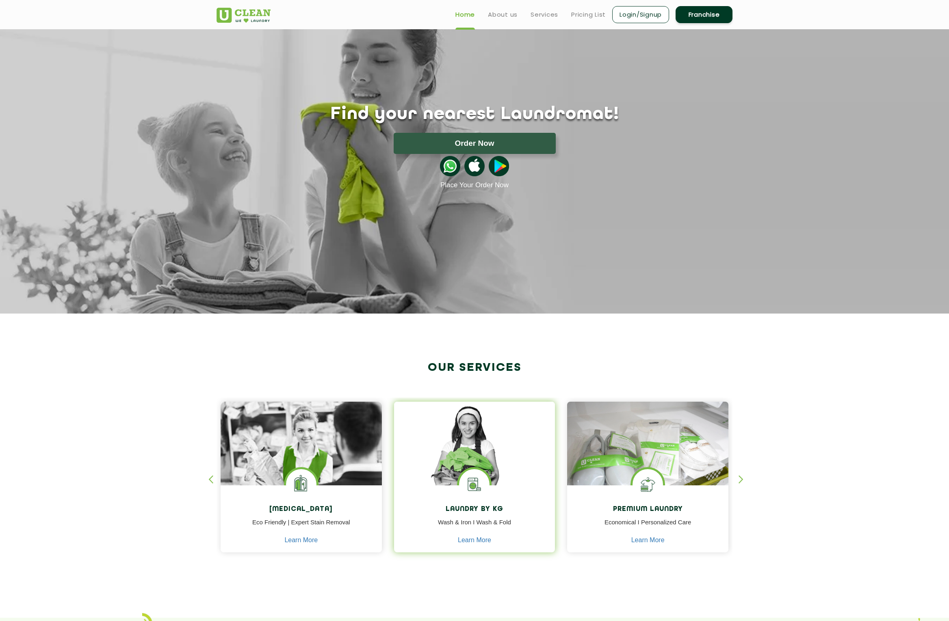
click at [486, 493] on img at bounding box center [474, 484] width 30 height 30
click at [487, 462] on img at bounding box center [474, 455] width 161 height 107
click at [476, 539] on link "Learn More" at bounding box center [474, 540] width 33 height 7
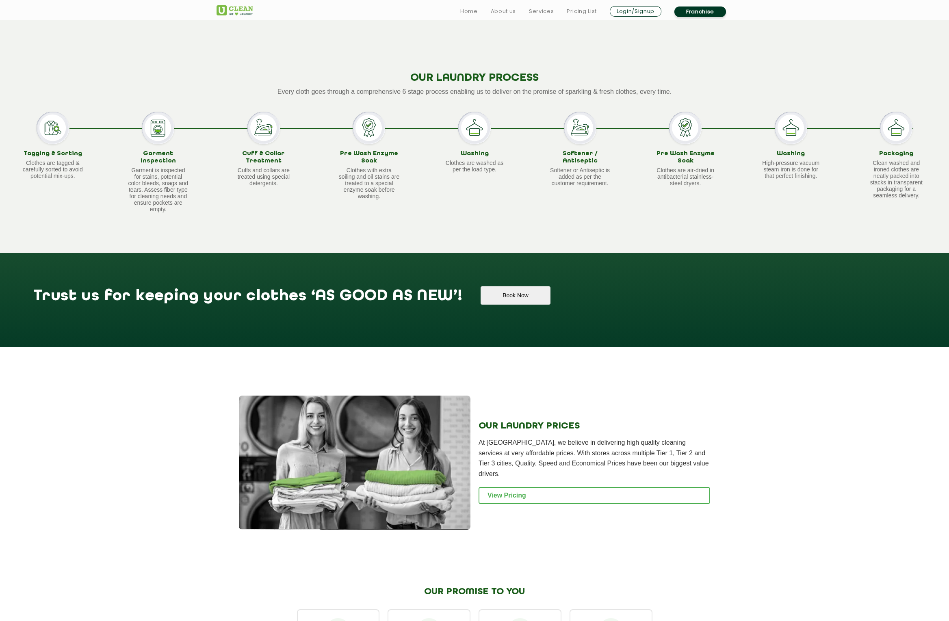
scroll to position [813, 0]
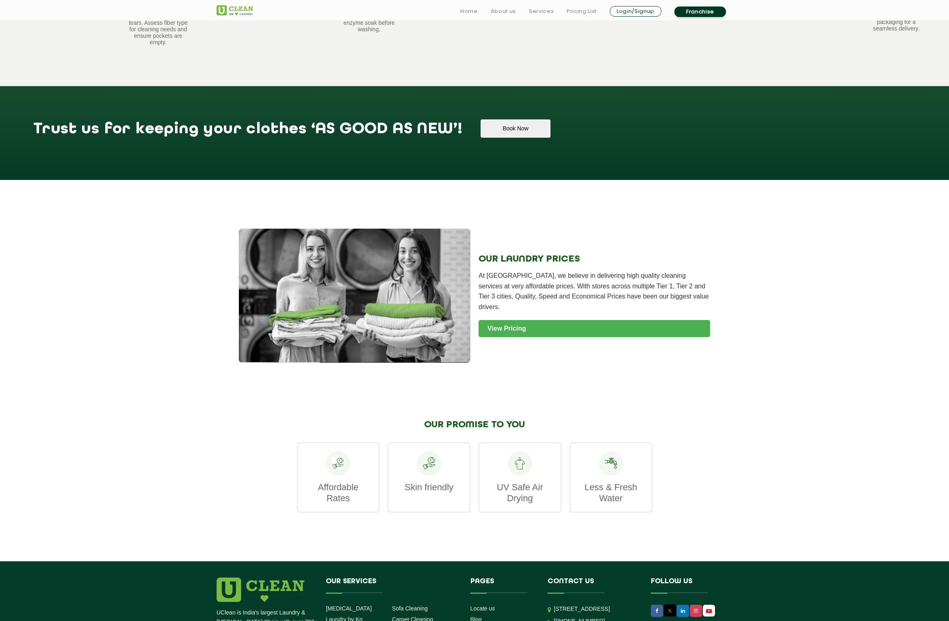
click at [525, 324] on link "View Pricing" at bounding box center [593, 328] width 231 height 17
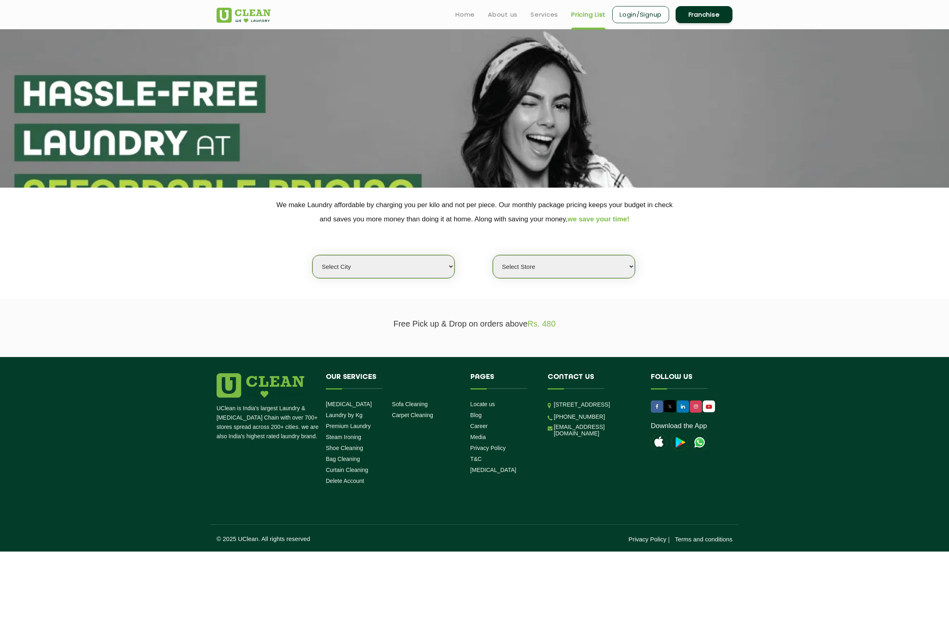
select select "1"
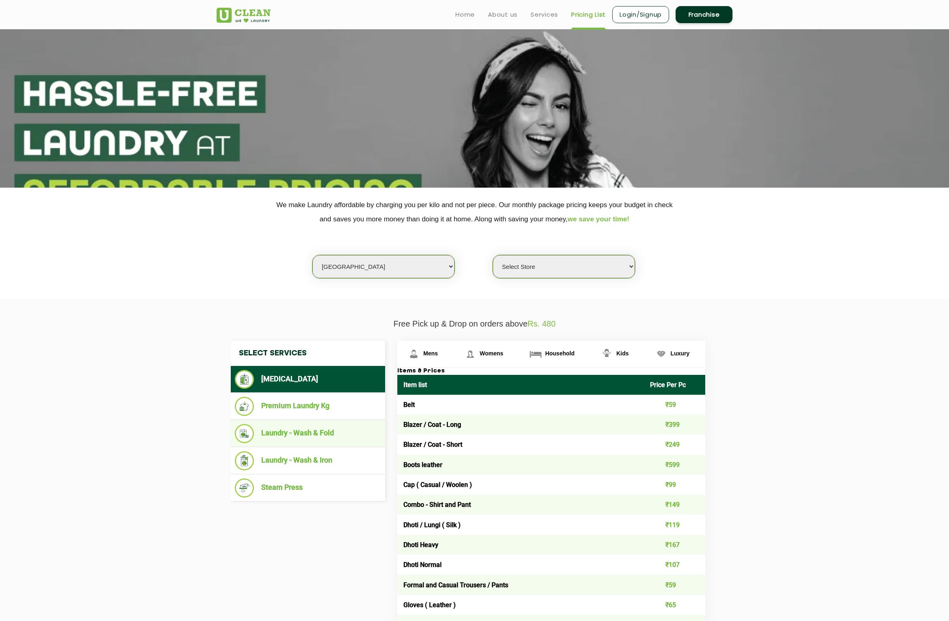
click at [325, 438] on li "Laundry - Wash & Fold" at bounding box center [308, 433] width 146 height 19
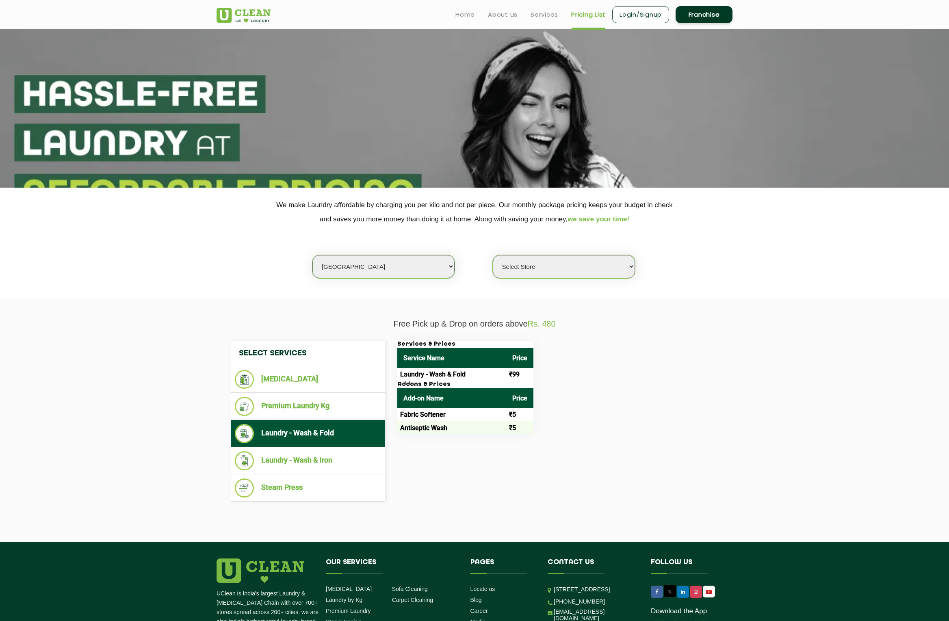
click at [409, 375] on td "Laundry - Wash & Fold" at bounding box center [451, 374] width 109 height 13
click at [454, 372] on td "Laundry - Wash & Fold" at bounding box center [451, 374] width 109 height 13
click at [454, 410] on td "Fabric Softener" at bounding box center [451, 414] width 109 height 13
click at [481, 424] on td "Antiseptic Wash" at bounding box center [451, 427] width 109 height 13
select select "26"
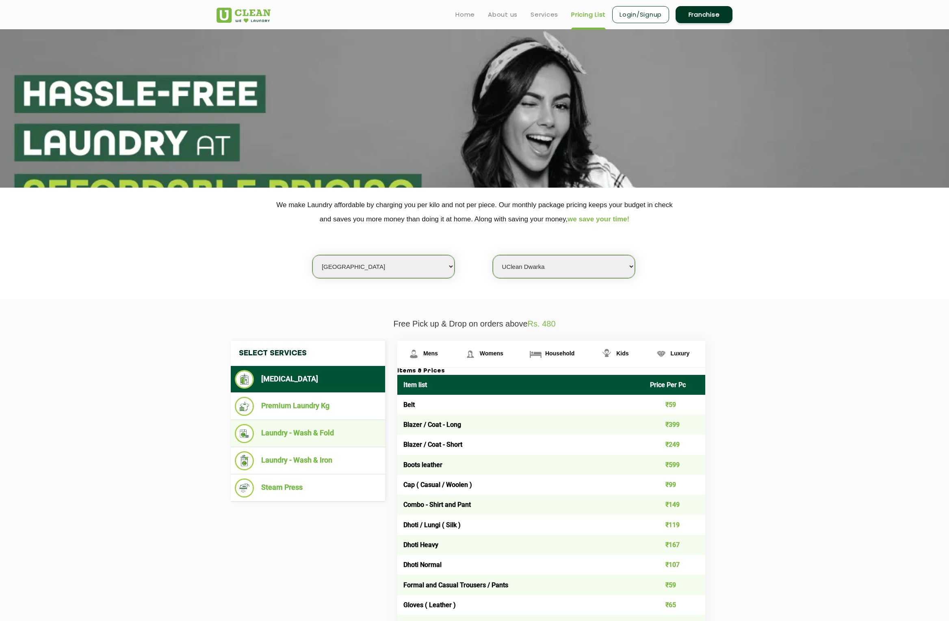
click at [307, 432] on li "Laundry - Wash & Fold" at bounding box center [308, 433] width 146 height 19
